Goal: Use online tool/utility: Utilize a website feature to perform a specific function

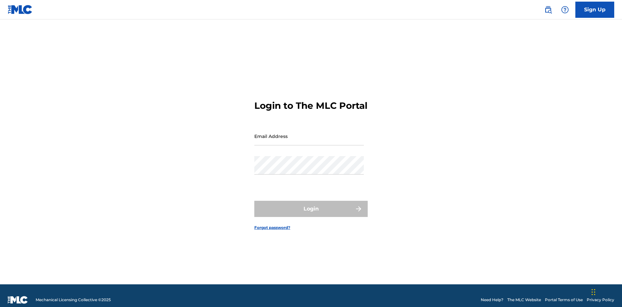
scroll to position [8, 0]
click at [309, 133] on input "Email Address" at bounding box center [309, 136] width 110 height 18
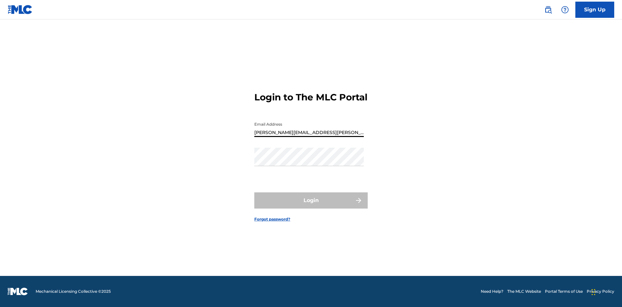
type input "Krystal.Ribble@themlc.com"
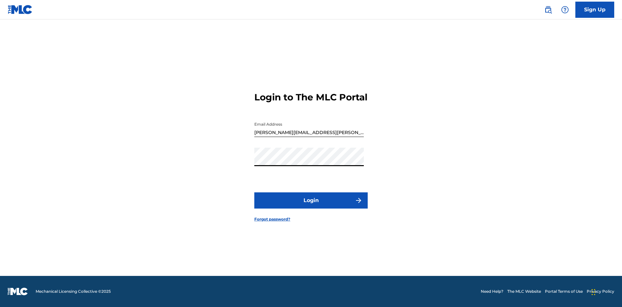
click at [311, 206] on button "Login" at bounding box center [310, 201] width 113 height 16
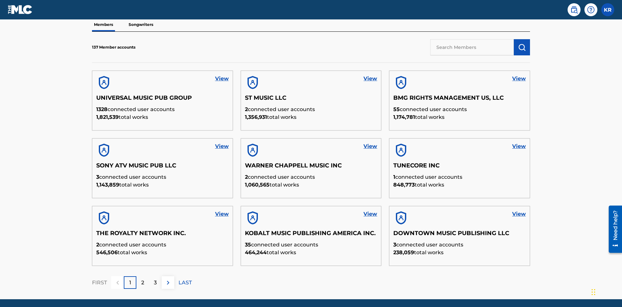
click at [472, 47] on input "text" at bounding box center [473, 47] width 84 height 16
type input "QUEEN PUBLISHA"
click at [522, 43] on img "submit" at bounding box center [522, 47] width 8 height 8
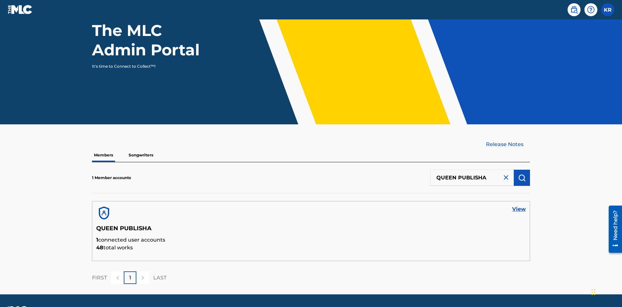
click at [519, 206] on link "View" at bounding box center [520, 210] width 14 height 8
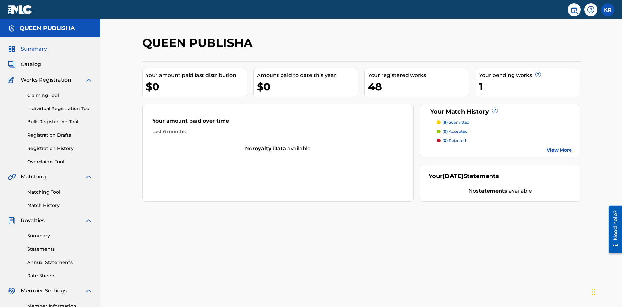
click at [60, 189] on link "Matching Tool" at bounding box center [59, 192] width 65 height 7
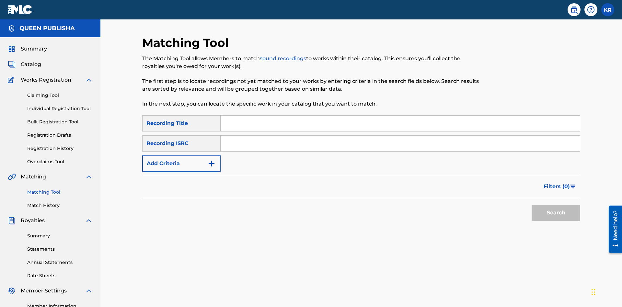
click at [400, 116] on input "Search Form" at bounding box center [401, 124] width 360 height 16
type input "The"
click at [556, 205] on button "Search" at bounding box center [556, 213] width 49 height 16
click at [400, 116] on input "The" at bounding box center [401, 124] width 360 height 16
click at [400, 136] on input "Search Form" at bounding box center [401, 144] width 360 height 16
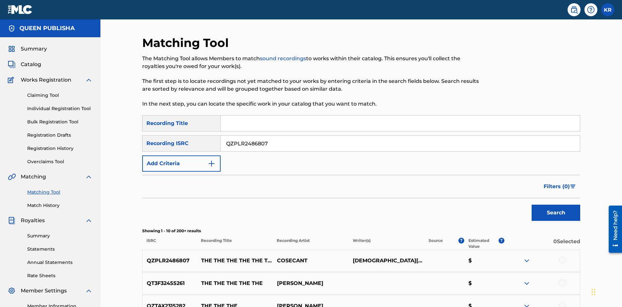
type input "QZPLR2486807"
click at [556, 205] on button "Search" at bounding box center [556, 213] width 49 height 16
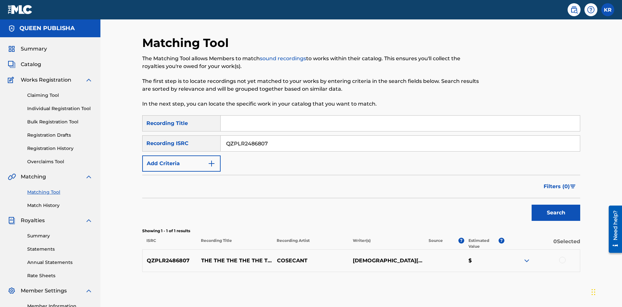
click at [562, 257] on div at bounding box center [563, 260] width 6 height 6
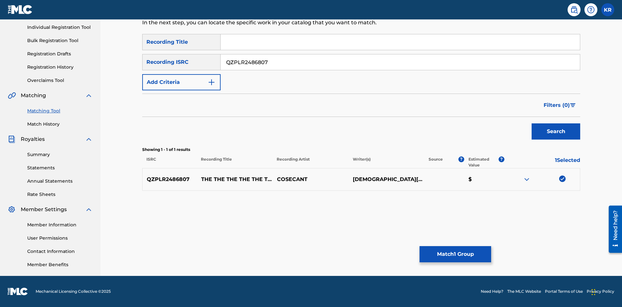
click at [455, 254] on button "Match 1 Group" at bounding box center [456, 254] width 72 height 16
